Goal: Complete application form

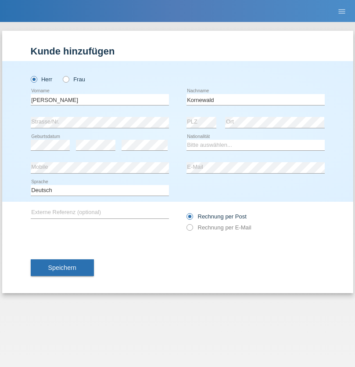
type input "Kornewald"
select select "DE"
select select "C"
select select "03"
select select "09"
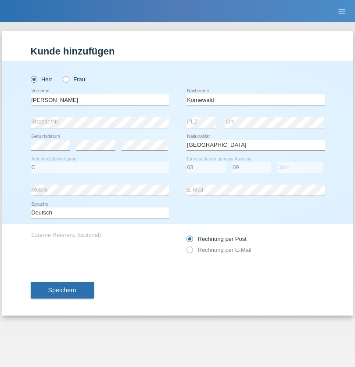
select select "2007"
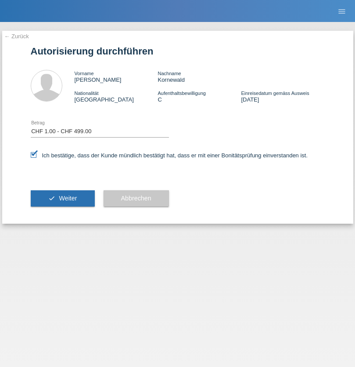
select select "1"
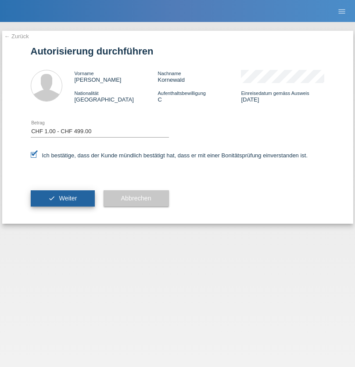
click at [62, 198] on span "Weiter" at bounding box center [68, 198] width 18 height 7
